Goal: Task Accomplishment & Management: Manage account settings

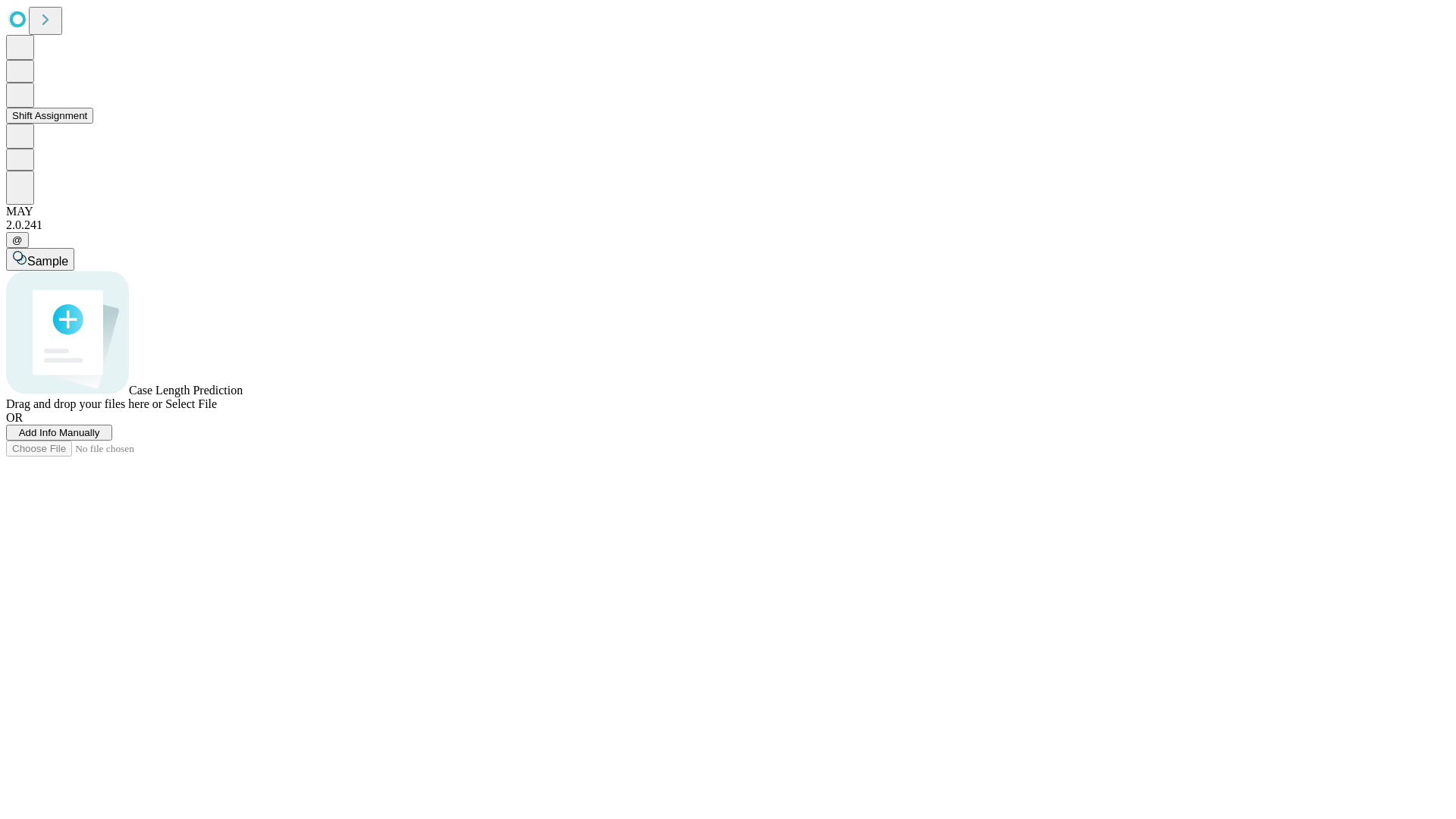
click at [93, 123] on button "Shift Assignment" at bounding box center [50, 116] width 88 height 16
